Goal: Task Accomplishment & Management: Manage account settings

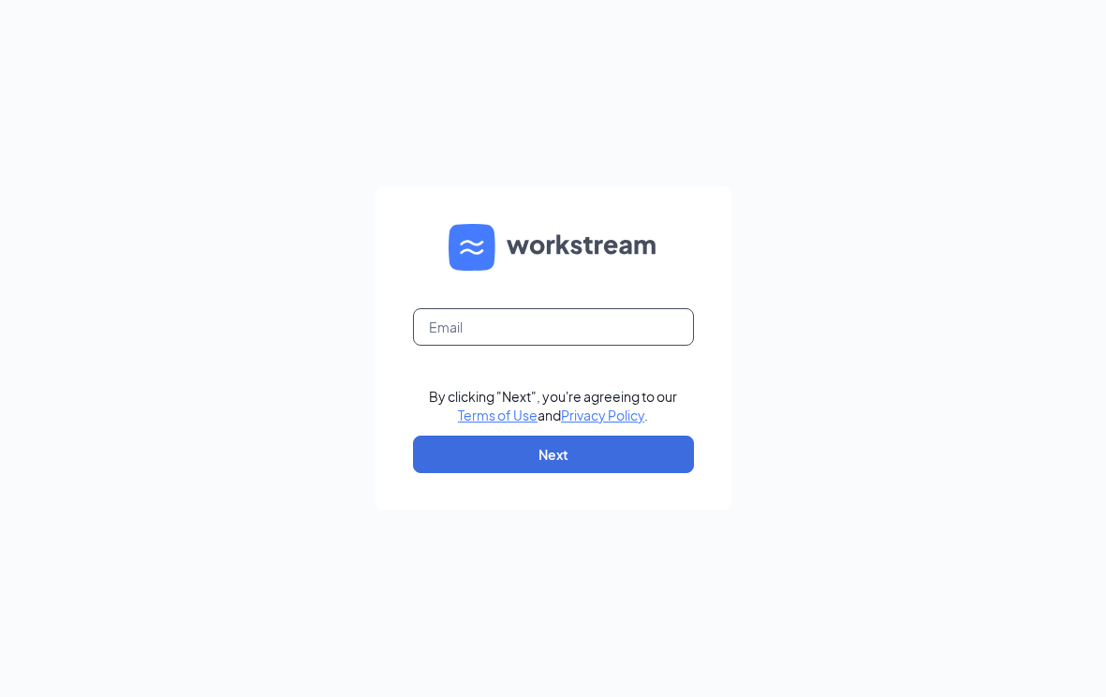
click at [449, 332] on input "text" at bounding box center [553, 326] width 281 height 37
type input "6747@arbys-store.com"
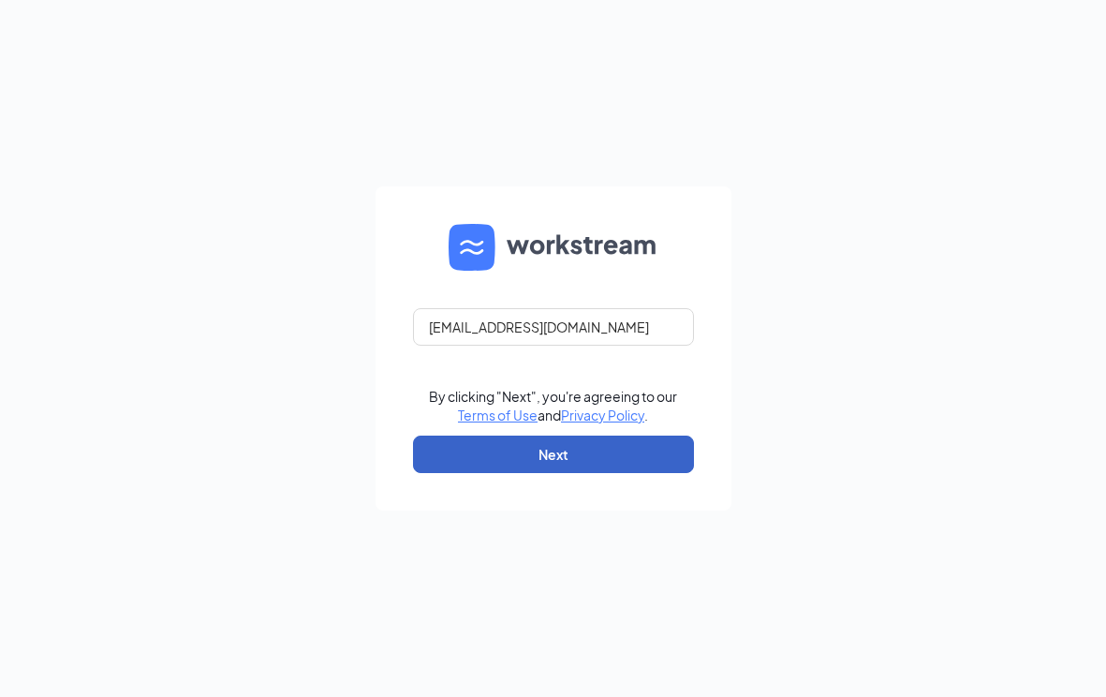
click at [562, 454] on button "Next" at bounding box center [553, 453] width 281 height 37
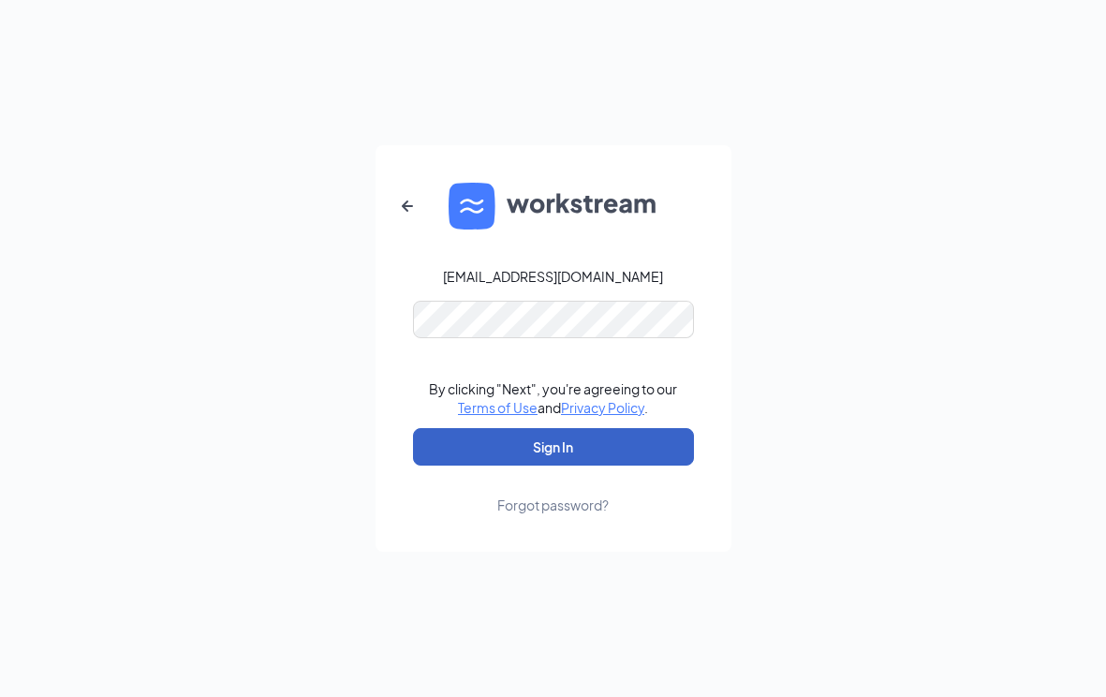
click at [553, 456] on button "Sign In" at bounding box center [553, 446] width 281 height 37
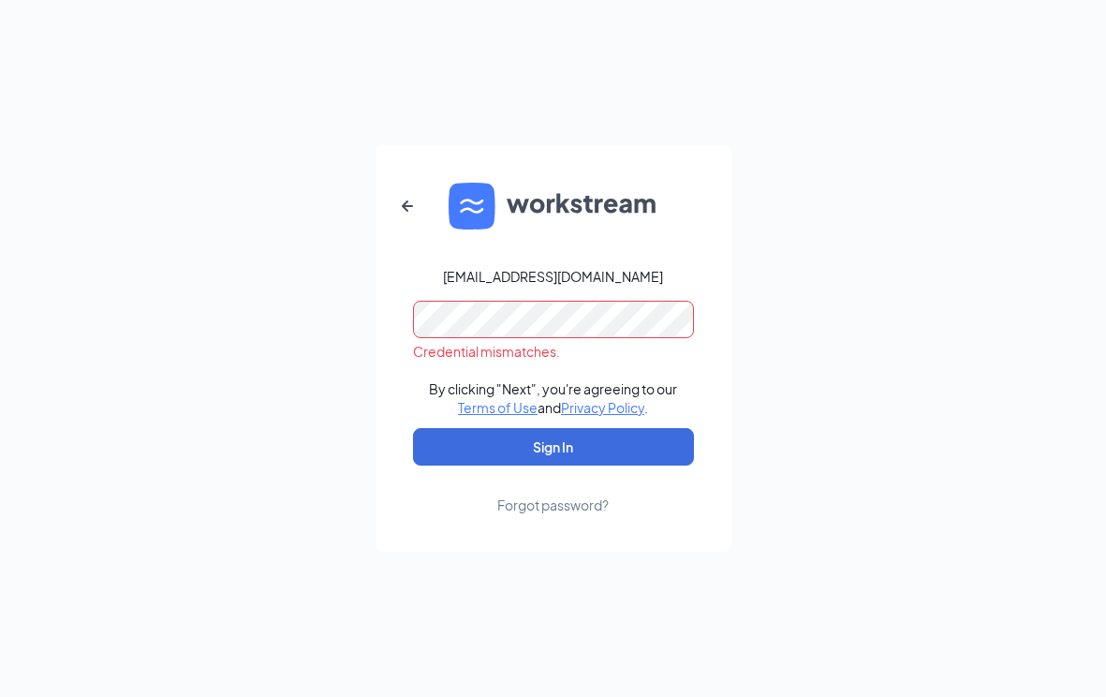
click at [400, 330] on form "6747@arbys-store.com Credential mismatches. By clicking "Next", you're agreeing…" at bounding box center [554, 348] width 356 height 406
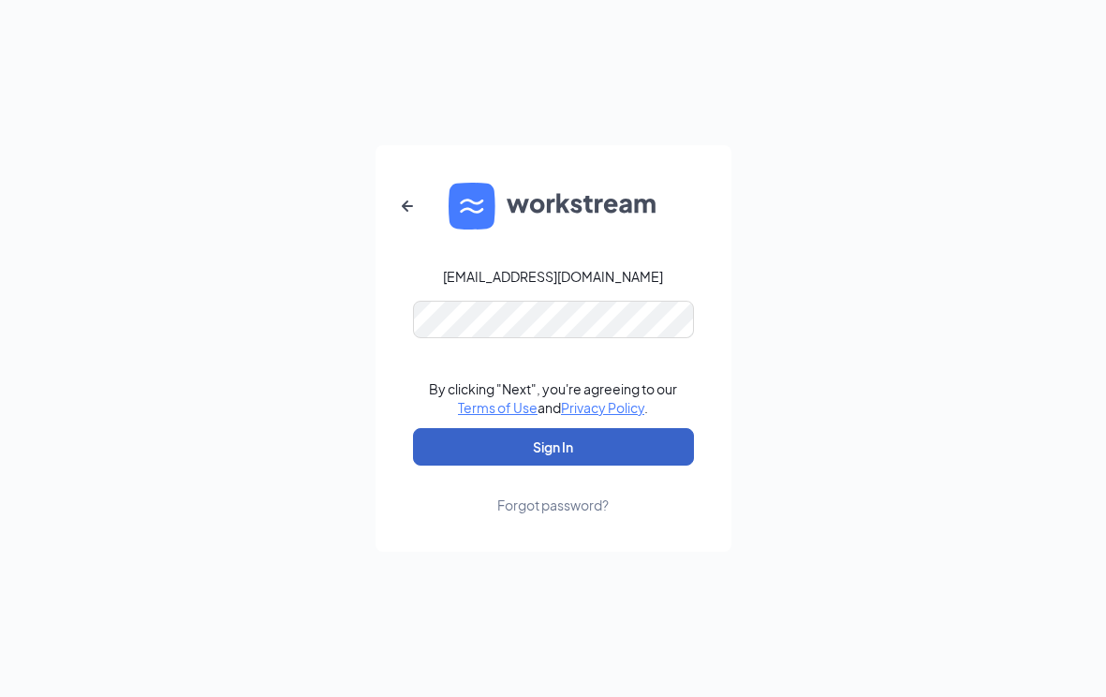
click at [546, 449] on button "Sign In" at bounding box center [553, 446] width 281 height 37
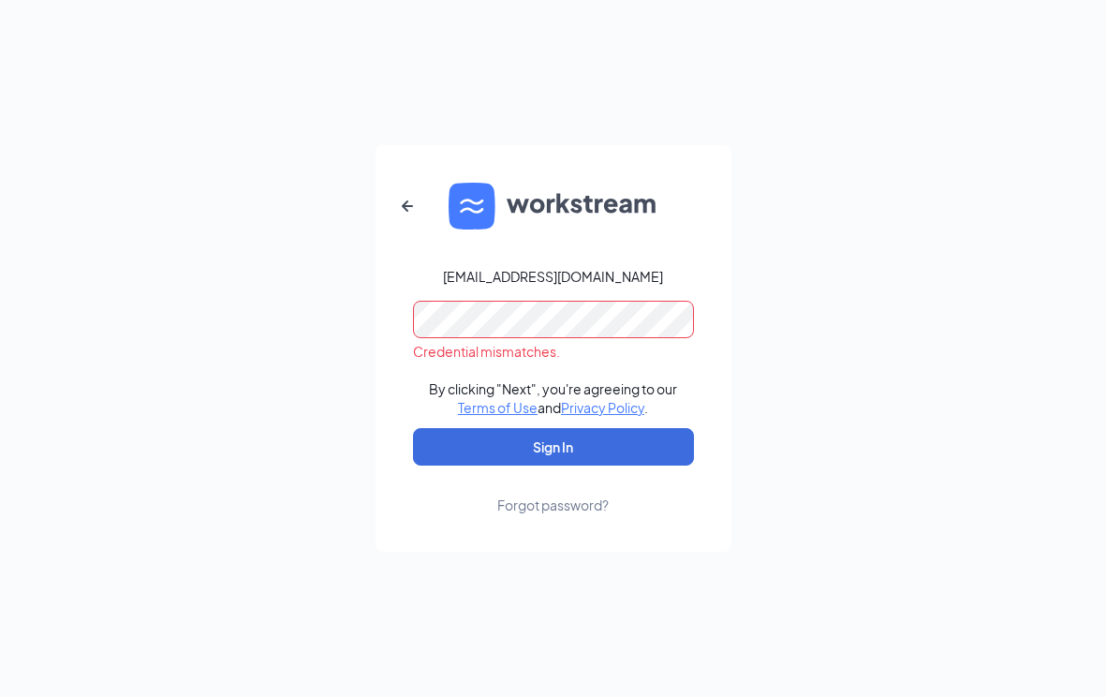
click at [278, 344] on div "6747@arbys-store.com Credential mismatches. By clicking "Next", you're agreeing…" at bounding box center [553, 348] width 1106 height 697
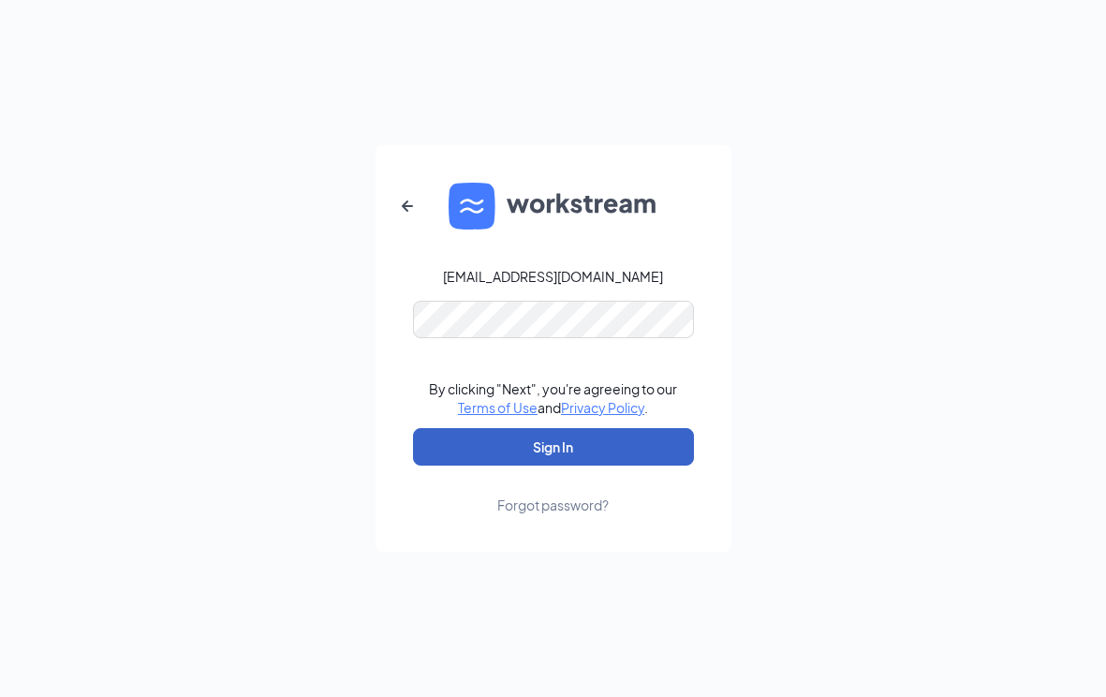
click at [534, 443] on button "Sign In" at bounding box center [553, 446] width 281 height 37
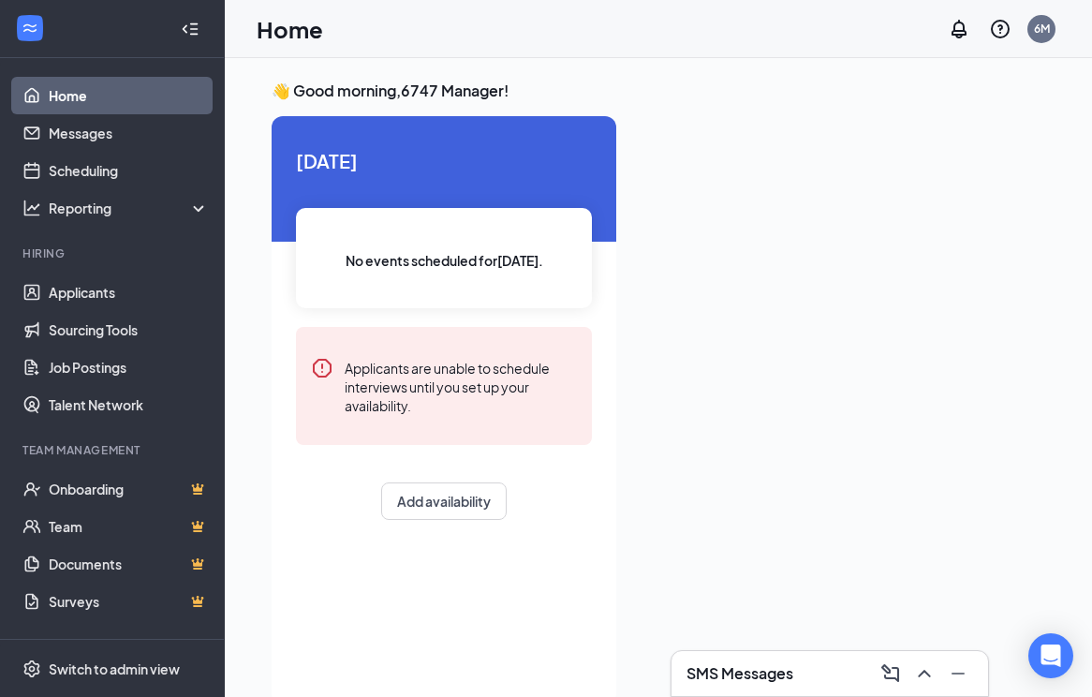
click at [692, 489] on div at bounding box center [838, 404] width 414 height 577
click at [93, 300] on link "Applicants" at bounding box center [129, 291] width 160 height 37
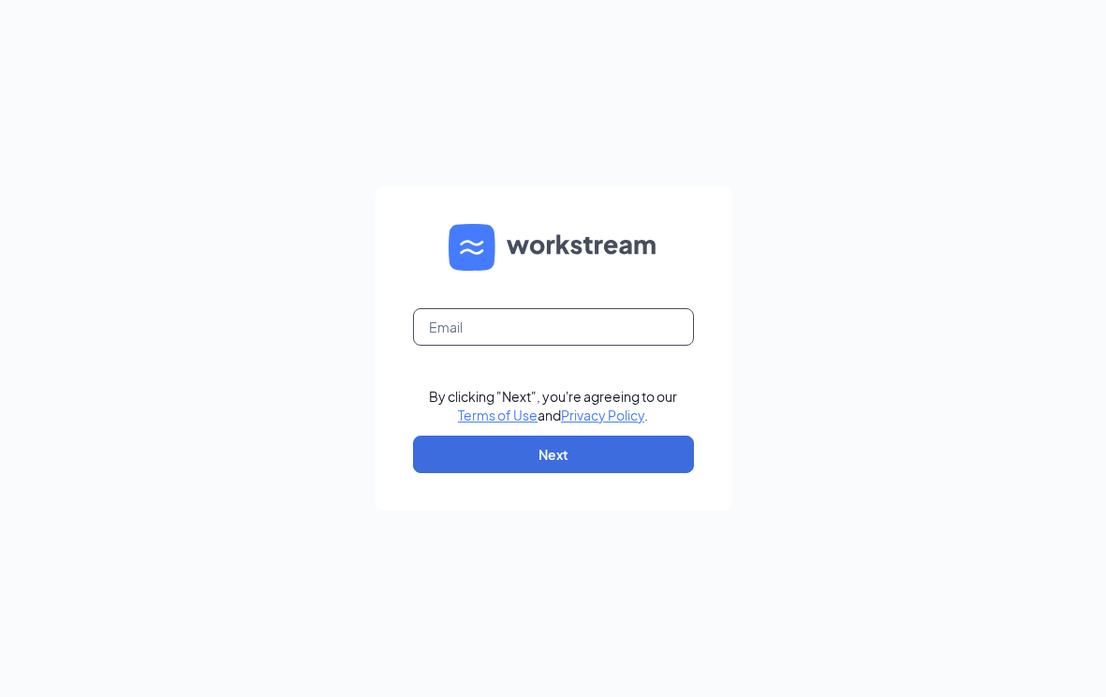
click at [493, 336] on input "text" at bounding box center [553, 326] width 281 height 37
type input "6747@arbys-store.com"
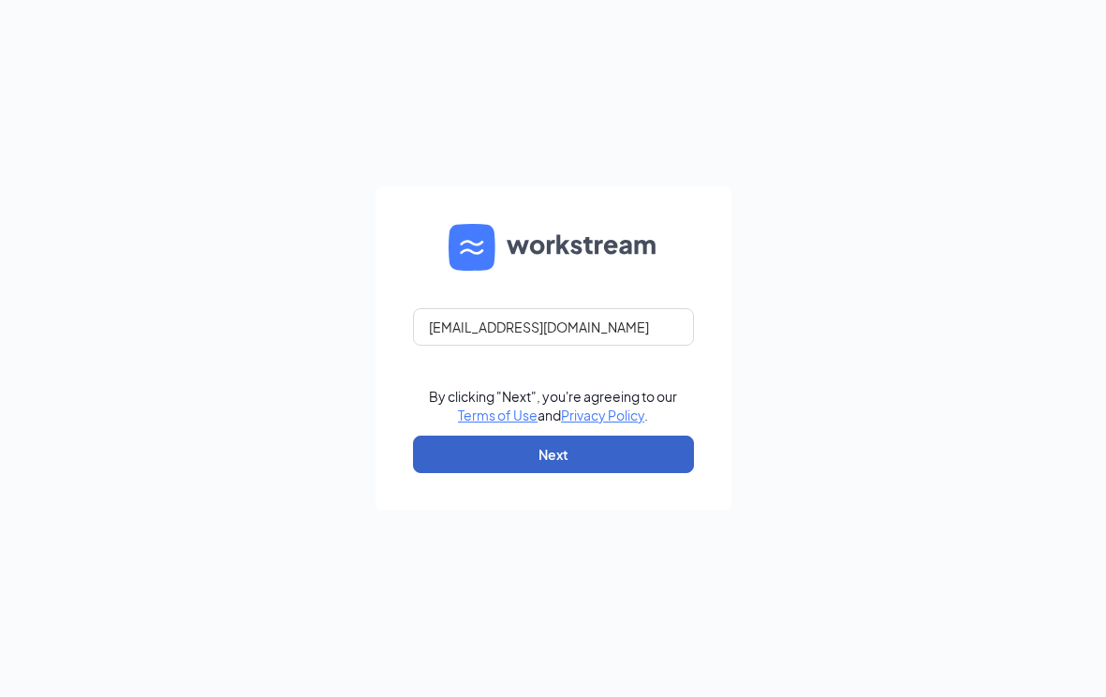
click at [502, 464] on button "Next" at bounding box center [553, 453] width 281 height 37
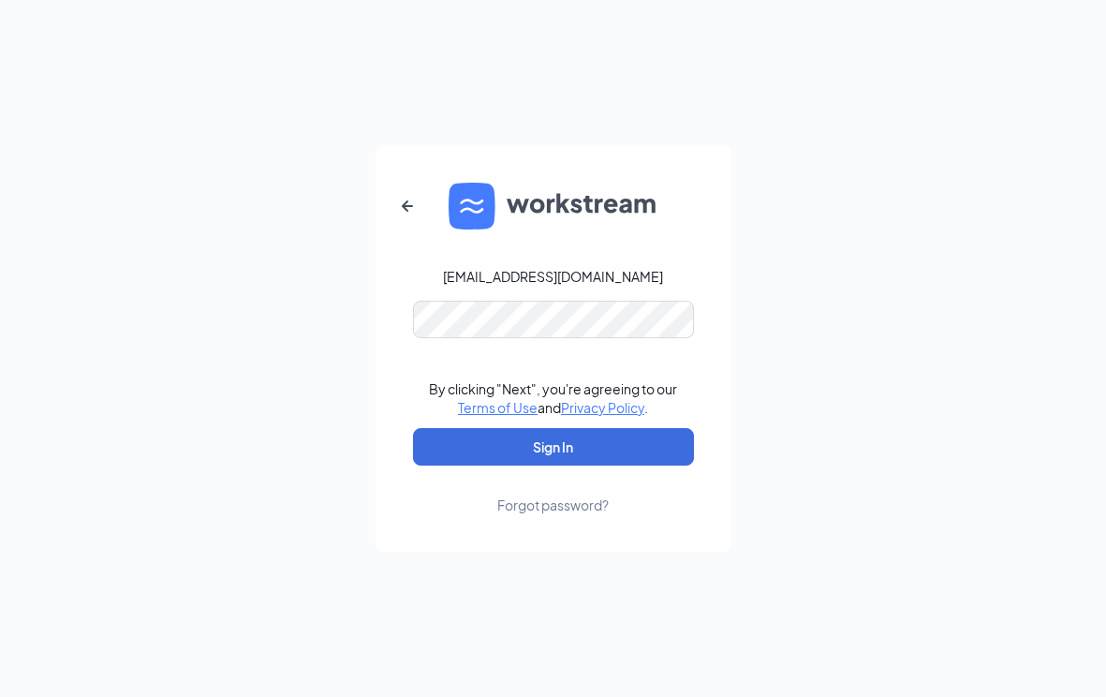
click at [818, 299] on div "6747@arbys-store.com By clicking "Next", you're agreeing to our Terms of Use an…" at bounding box center [553, 348] width 1106 height 697
click at [306, 352] on div "6747@arbys-store.com By clicking "Next", you're agreeing to our Terms of Use an…" at bounding box center [553, 348] width 1106 height 697
click at [391, 500] on form "6747@arbys-store.com By clicking "Next", you're agreeing to our Terms of Use an…" at bounding box center [554, 348] width 356 height 406
click at [476, 463] on button "Sign In" at bounding box center [553, 446] width 281 height 37
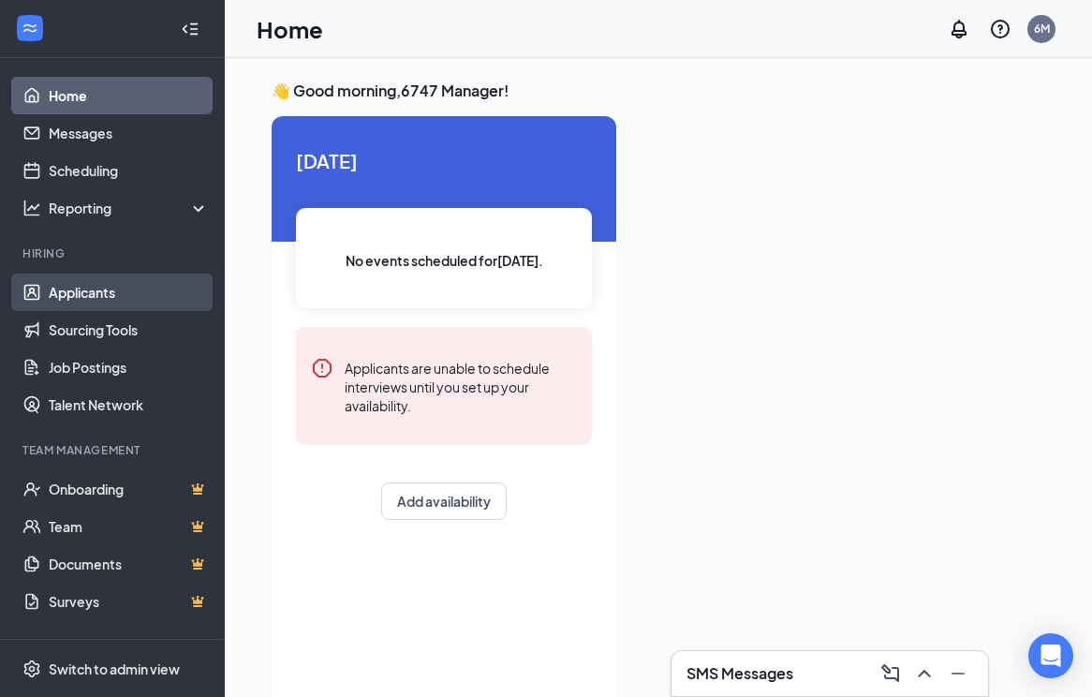
click at [79, 289] on link "Applicants" at bounding box center [129, 291] width 160 height 37
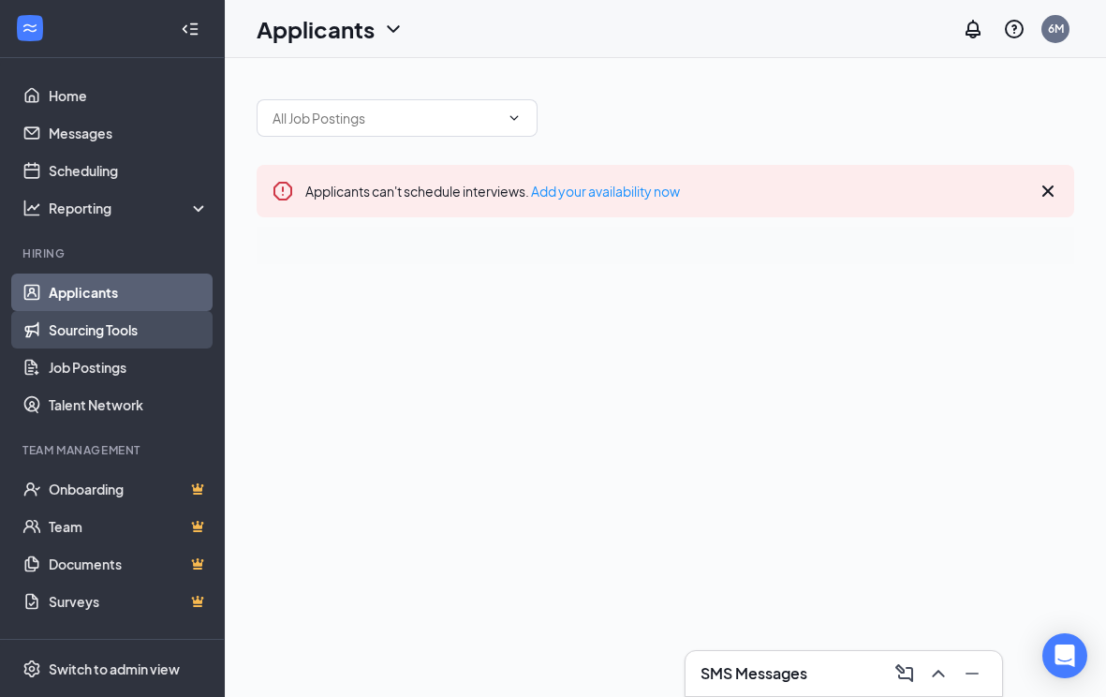
click at [81, 329] on link "Sourcing Tools" at bounding box center [129, 329] width 160 height 37
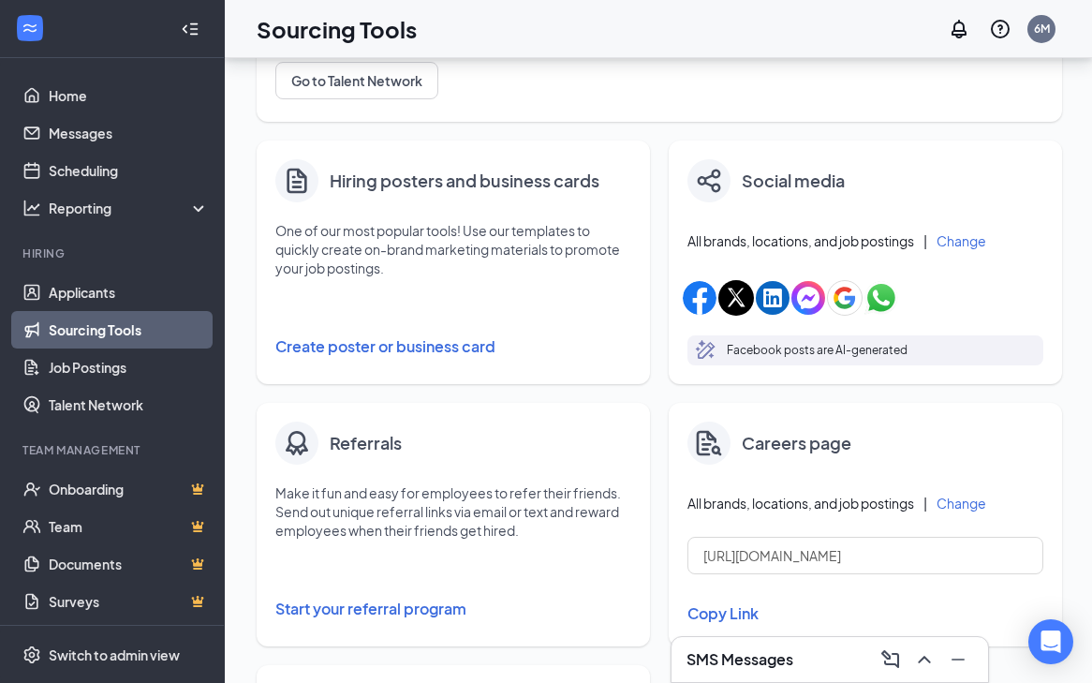
scroll to position [250, 0]
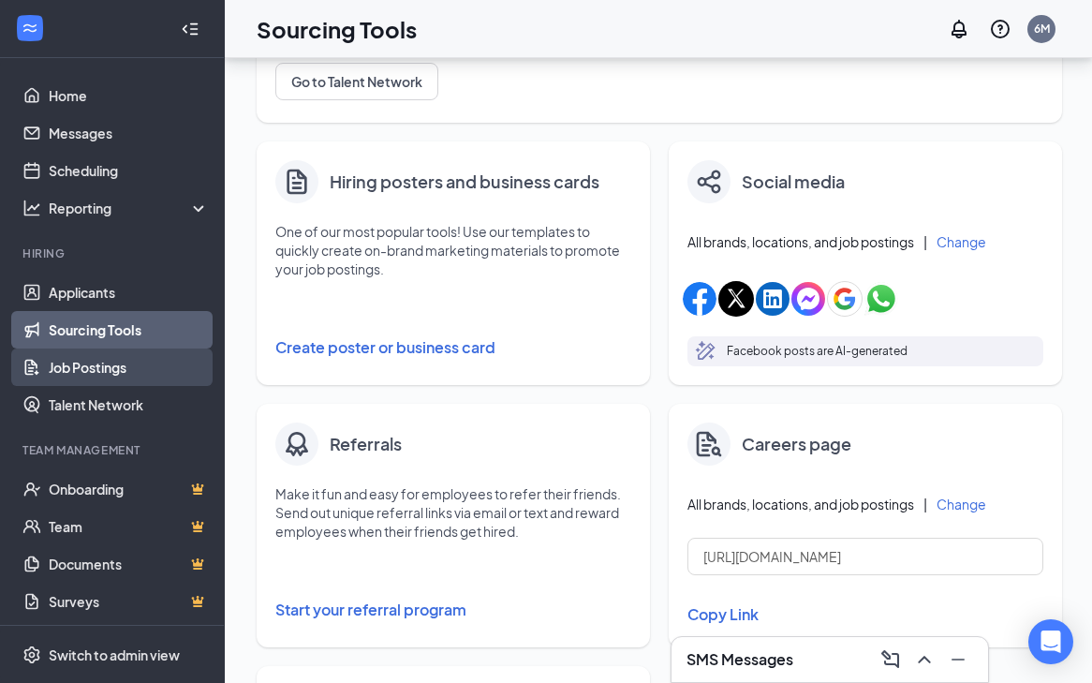
click at [110, 368] on link "Job Postings" at bounding box center [129, 366] width 160 height 37
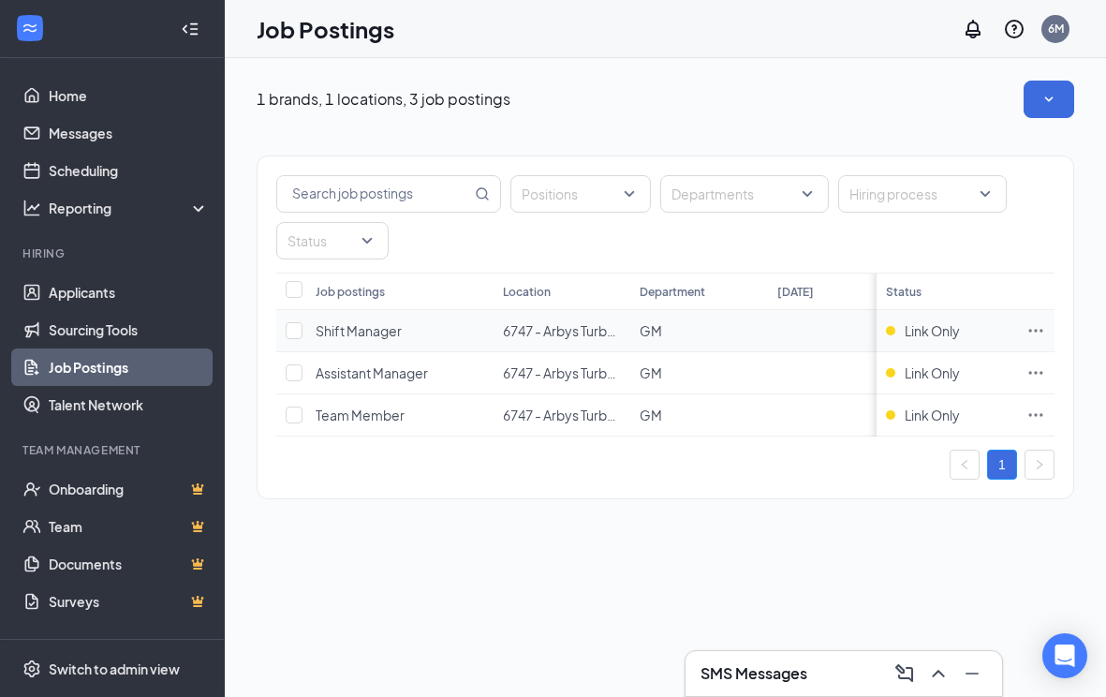
click at [360, 336] on span "Shift Manager" at bounding box center [359, 330] width 86 height 17
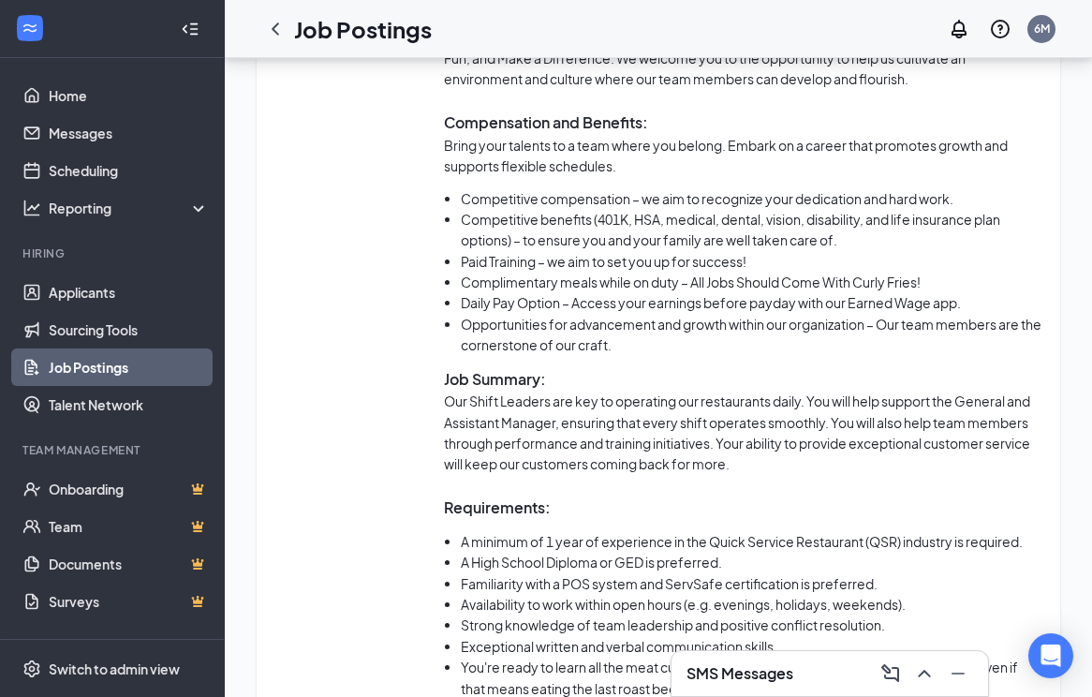
scroll to position [1130, 0]
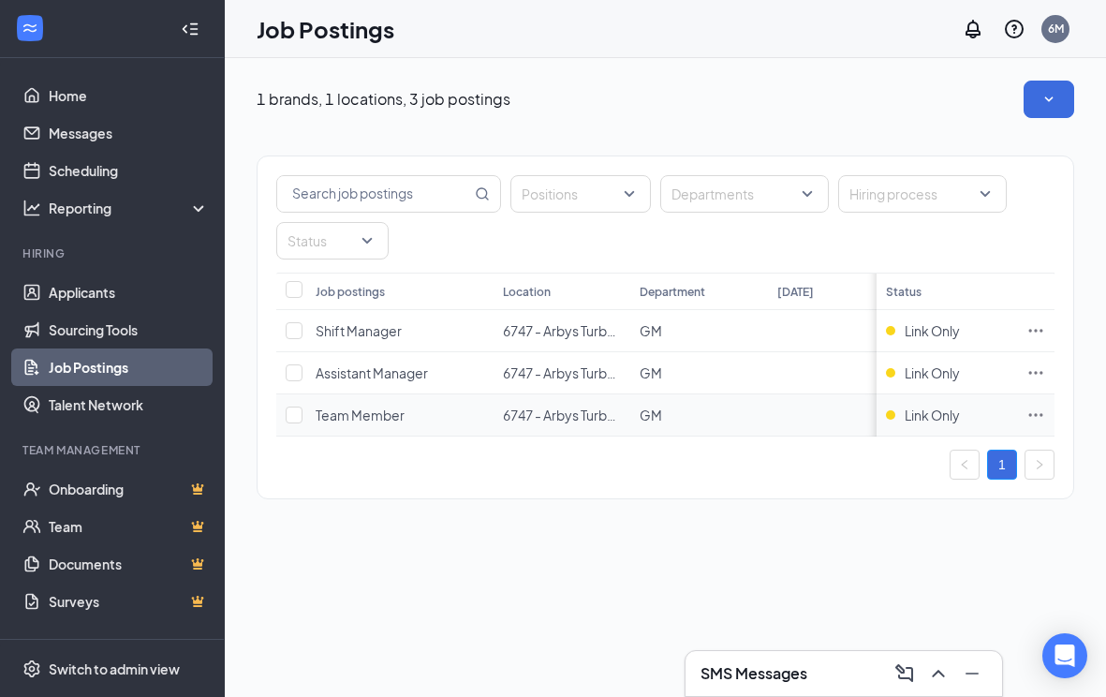
click at [350, 409] on span "Team Member" at bounding box center [360, 414] width 89 height 17
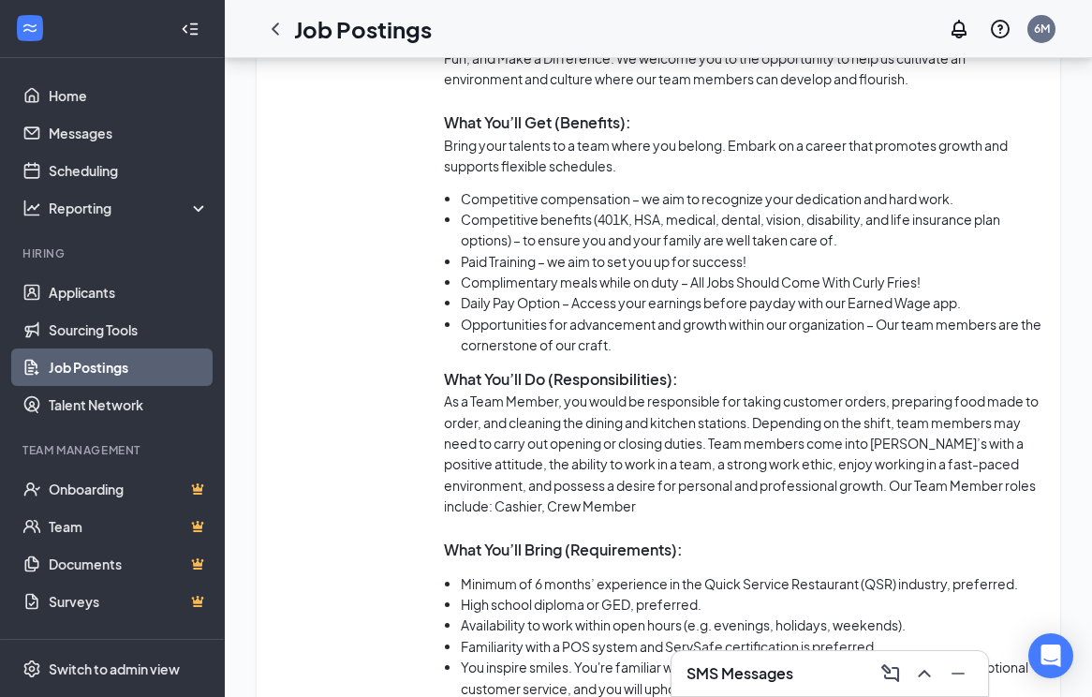
scroll to position [1152, 0]
